Goal: Task Accomplishment & Management: Manage account settings

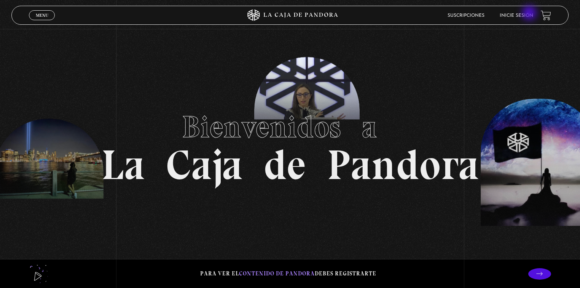
click at [530, 14] on link "Inicie sesión" at bounding box center [517, 15] width 34 height 5
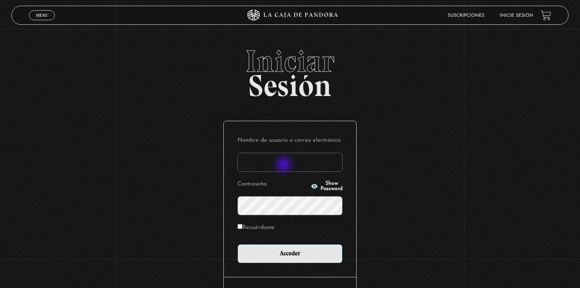
click at [285, 165] on input "Nombre de usuario o correo electrónico" at bounding box center [290, 162] width 105 height 19
type input "admon.pymaq@gmail.com"
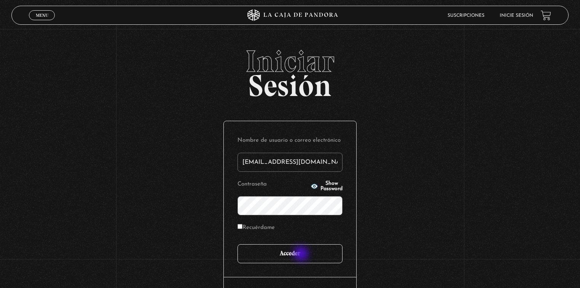
click at [302, 254] on input "Acceder" at bounding box center [290, 253] width 105 height 19
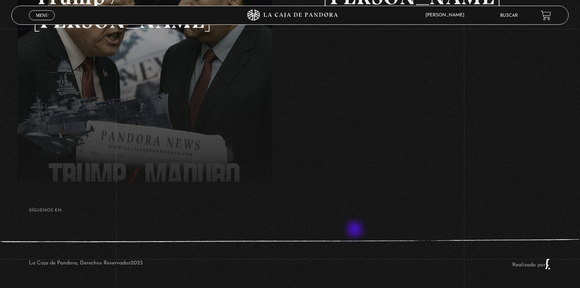
scroll to position [171, 0]
